Goal: Task Accomplishment & Management: Complete application form

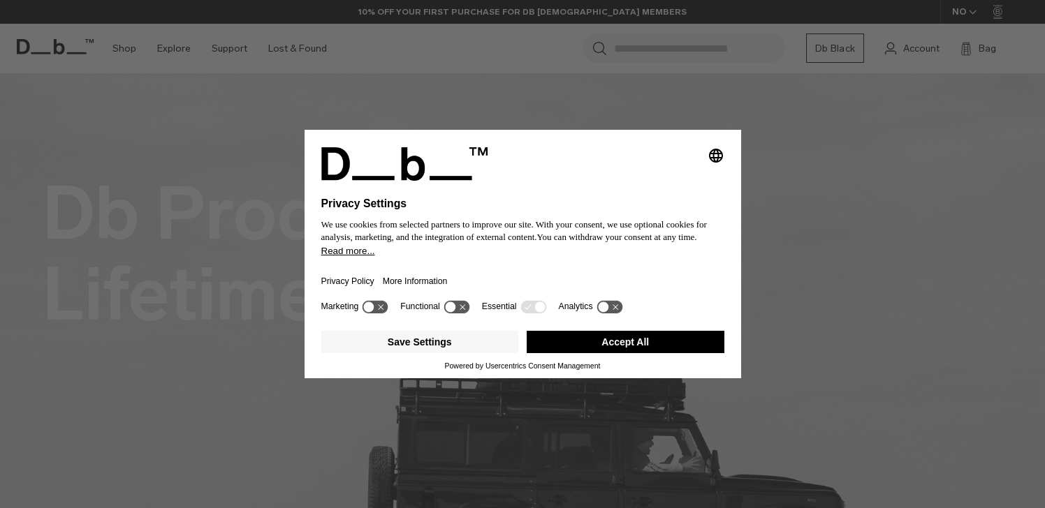
click at [601, 346] on button "Accept All" at bounding box center [626, 342] width 198 height 22
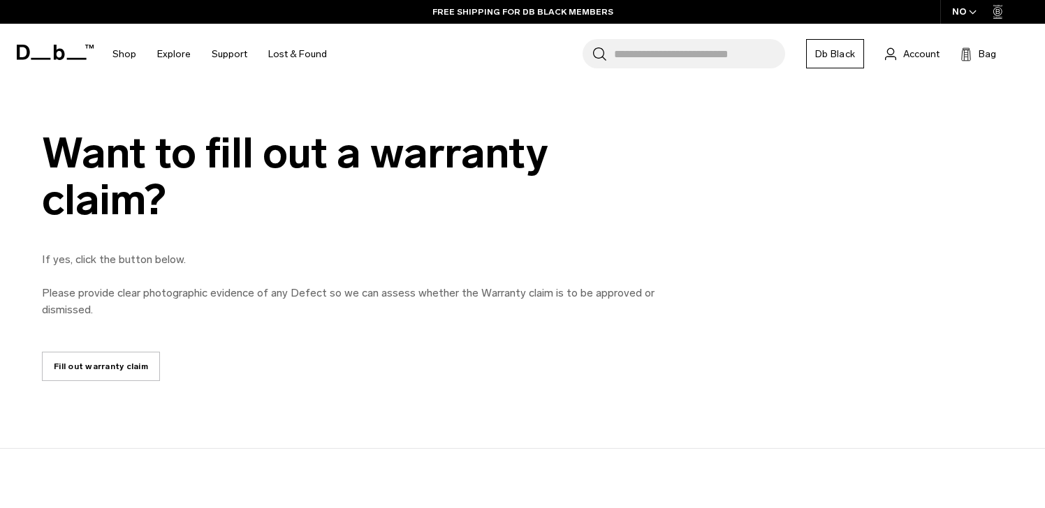
scroll to position [645, 0]
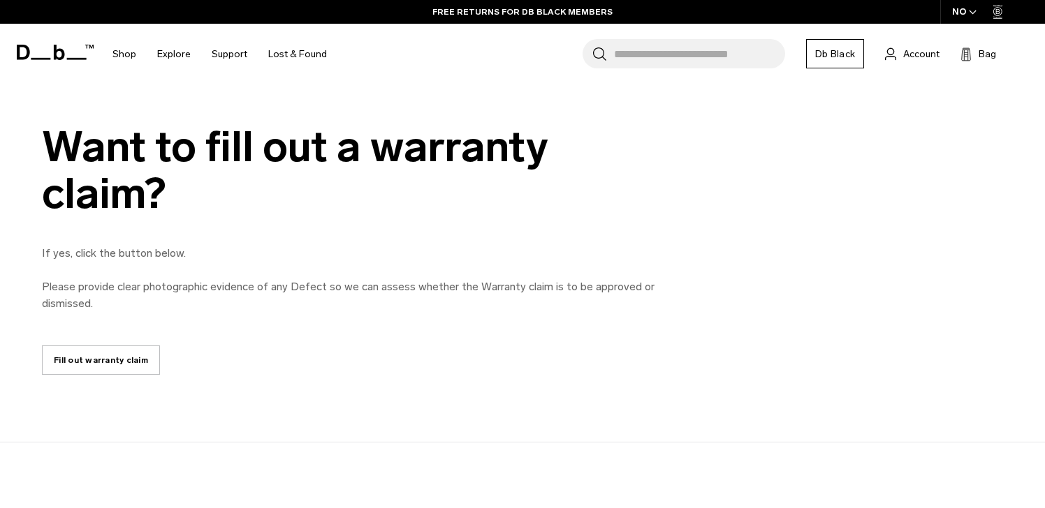
click at [133, 351] on link "Fill out warranty claim" at bounding box center [101, 360] width 118 height 29
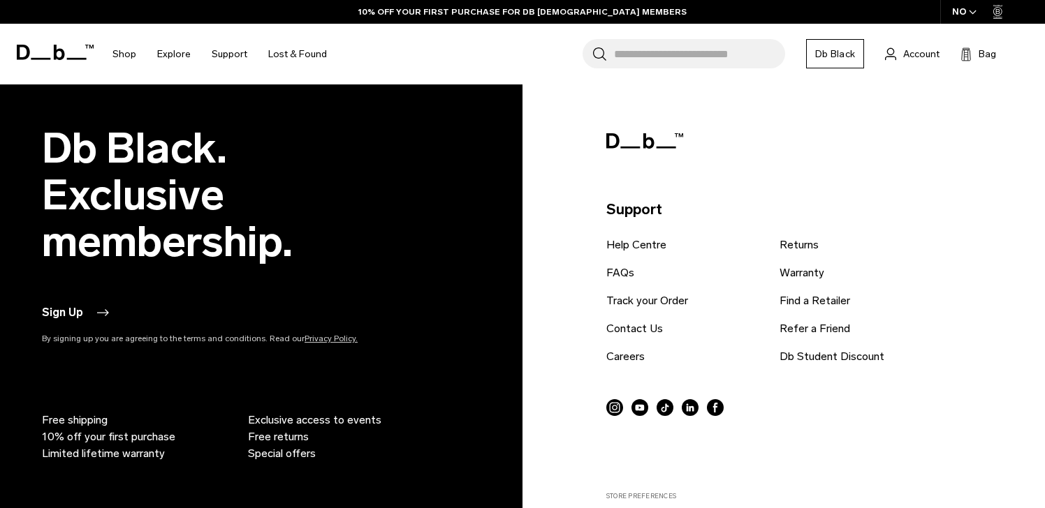
scroll to position [2184, 0]
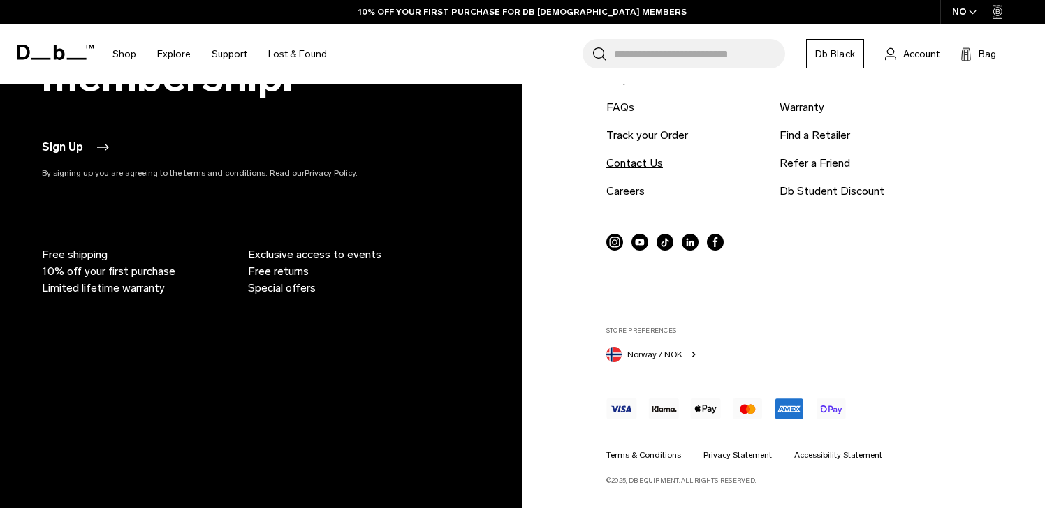
click at [637, 162] on link "Contact Us" at bounding box center [634, 163] width 57 height 17
